Goal: Task Accomplishment & Management: Complete application form

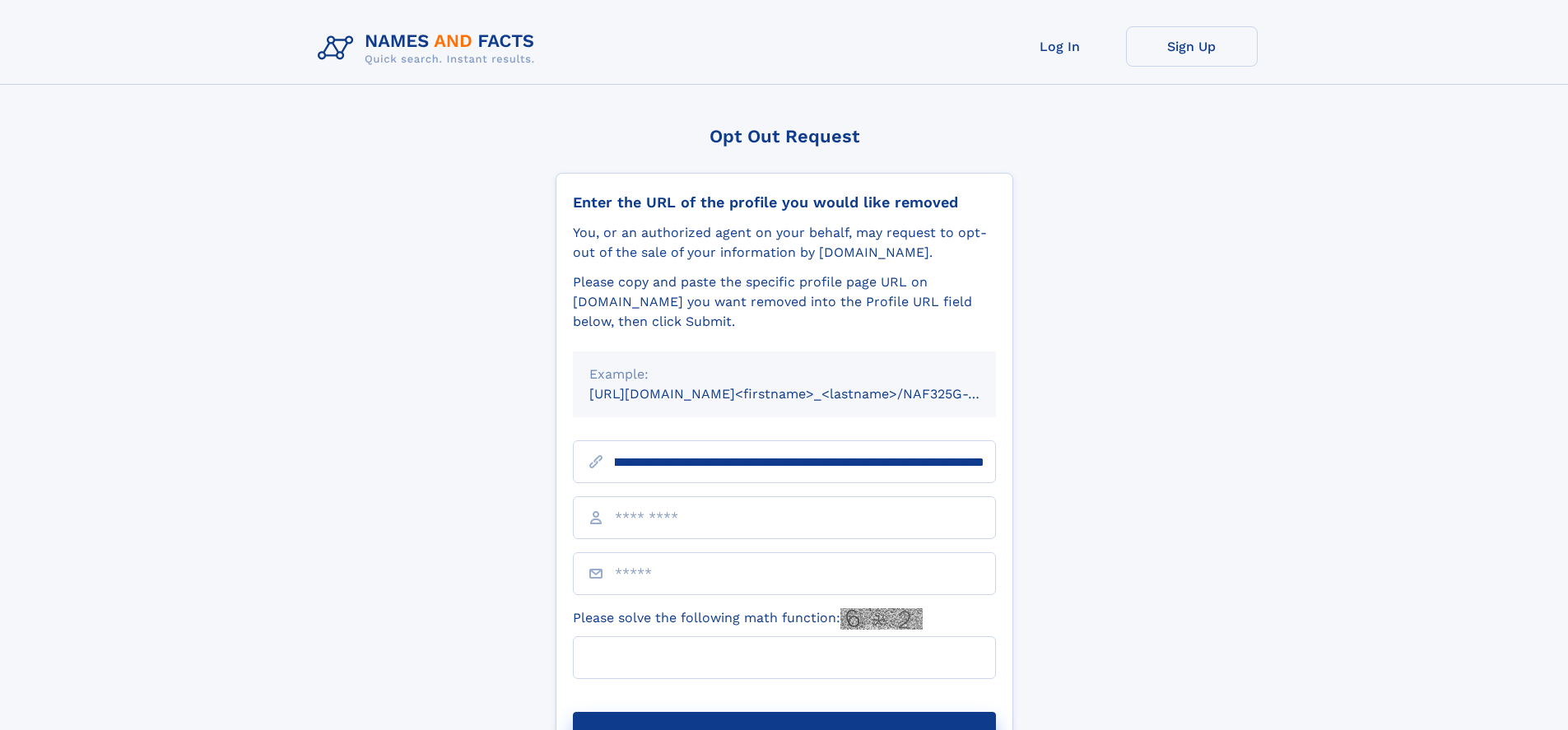
scroll to position [0, 174]
type input "**********"
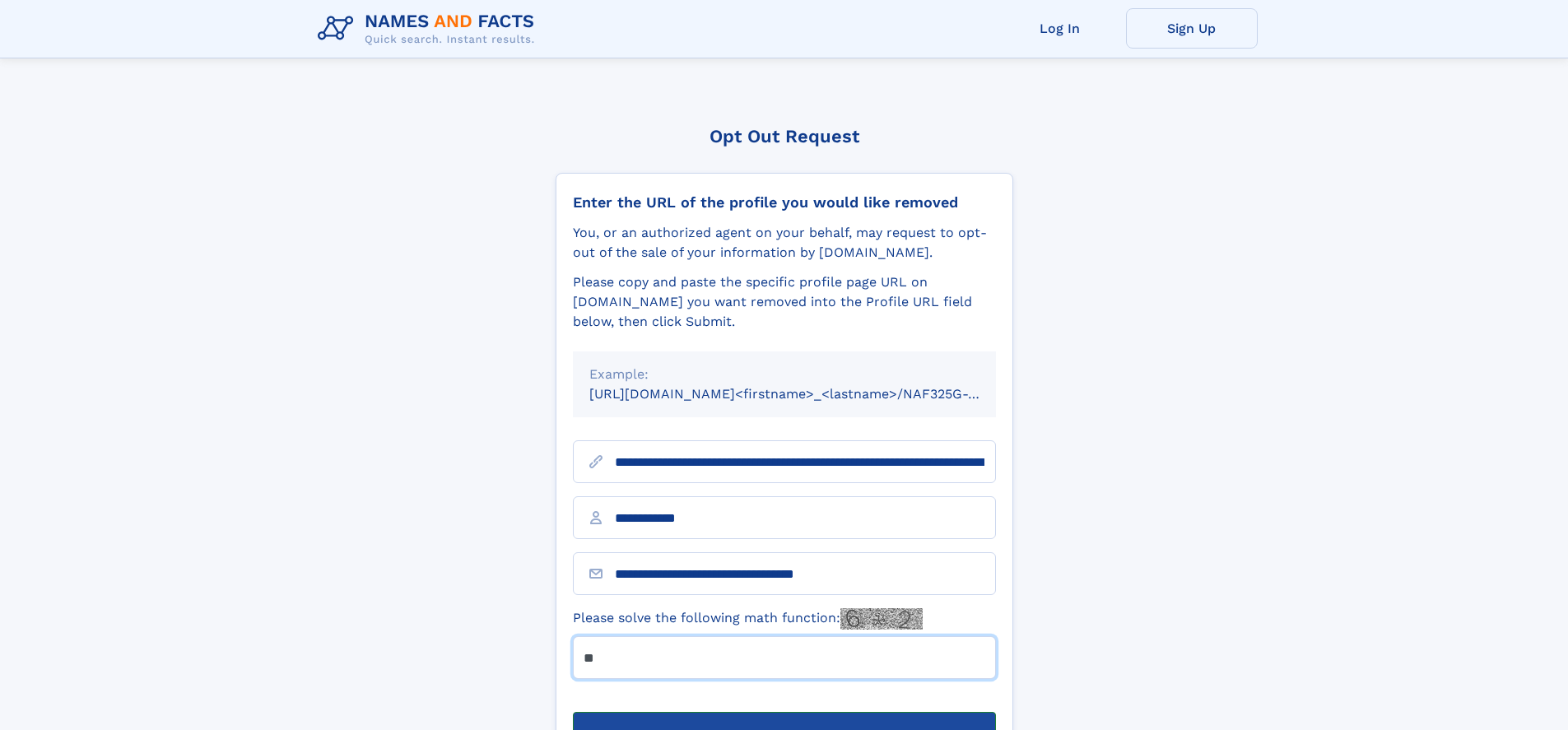
type input "**"
click at [784, 712] on button "Submit Opt Out Request" at bounding box center [785, 738] width 423 height 52
